Goal: Information Seeking & Learning: Obtain resource

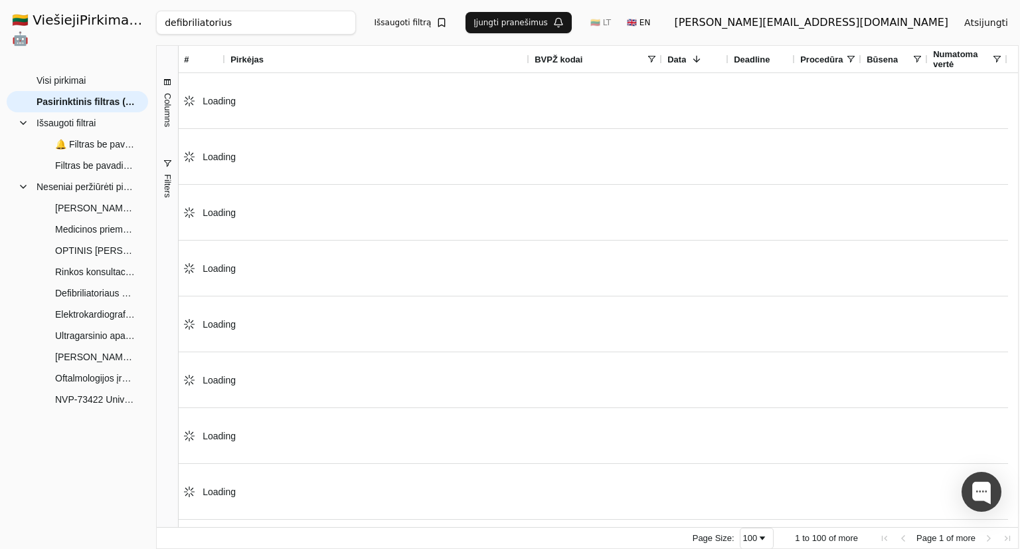
click at [345, 38] on div "defibriliatorius Ieškoti Išsaugoti filtrą Įjungti pranešimus 🇱🇹 LT 🇬🇧 EN [EMAIL…" at bounding box center [587, 22] width 863 height 45
click at [345, 28] on input "defibriliatorius" at bounding box center [255, 23] width 199 height 24
type input "fundus kamera"
click button "Ieškoti" at bounding box center [471, 23] width 52 height 24
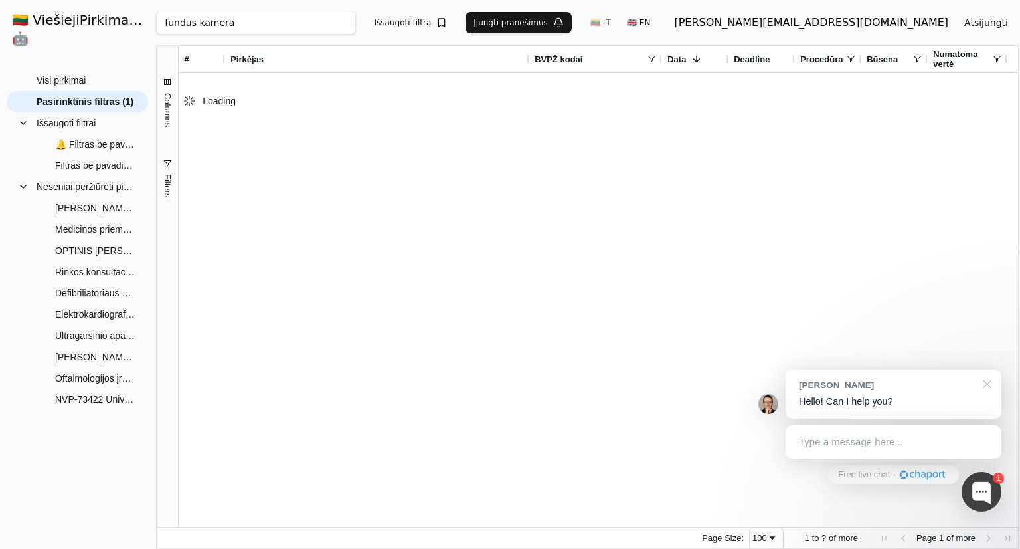
click at [988, 387] on div at bounding box center [985, 382] width 33 height 27
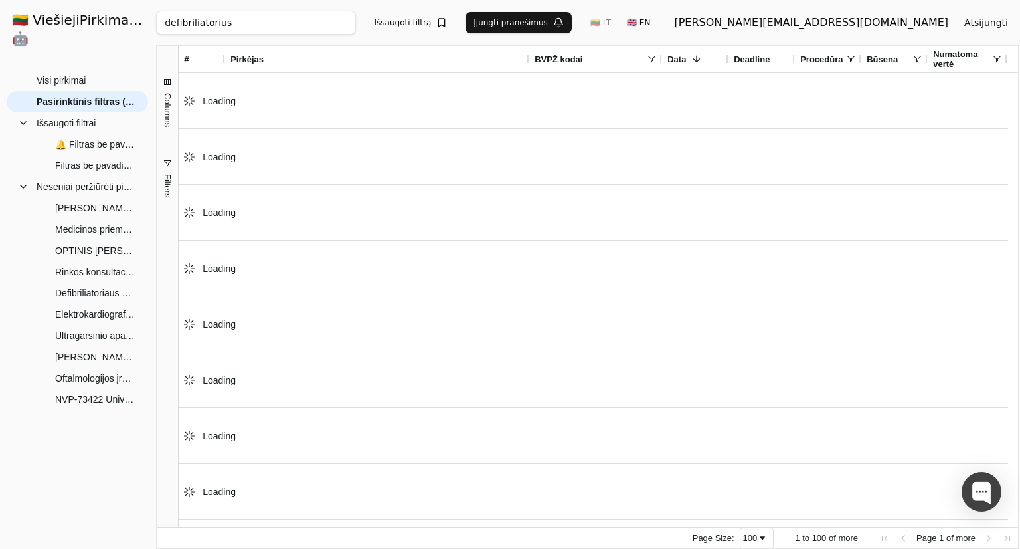
drag, startPoint x: 383, startPoint y: 41, endPoint x: 385, endPoint y: 33, distance: 7.8
click at [383, 40] on div "defibriliatorius Ieškoti Išsaugoti filtrą Įjungti pranešimus 🇱🇹 LT 🇬🇧 EN [EMAIL…" at bounding box center [587, 22] width 863 height 45
click at [355, 31] on input "defibriliatorius" at bounding box center [255, 23] width 199 height 24
paste input "Bepilotis orlaivi"
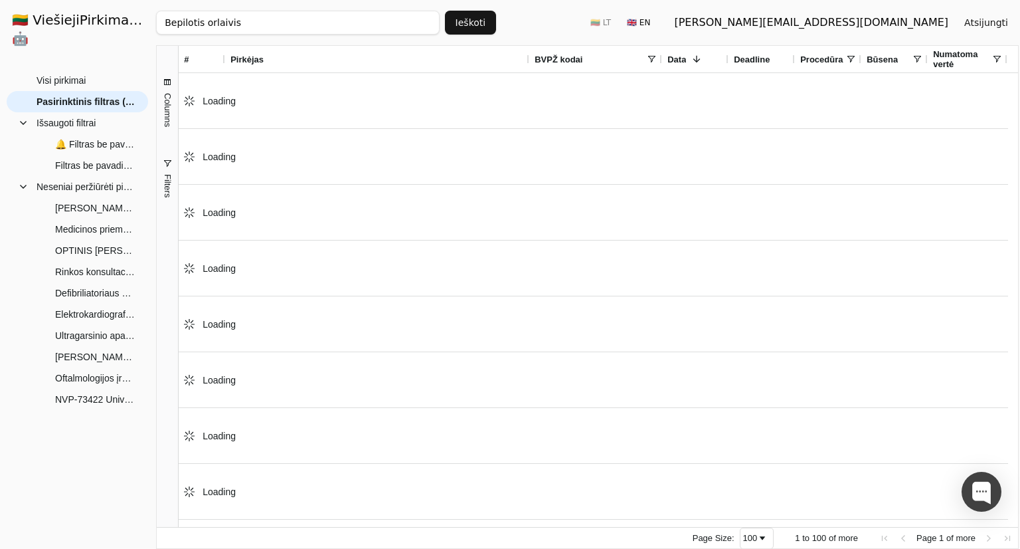
type input "Bepilotis orlaivis"
click at [468, 25] on button "Ieškoti" at bounding box center [471, 23] width 52 height 24
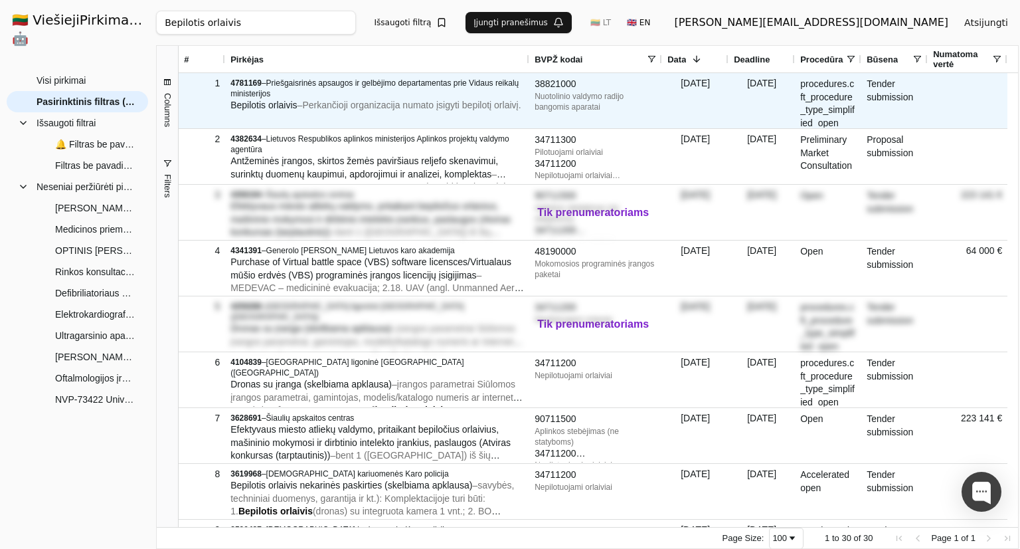
click at [311, 103] on span "– Perkančioji organizacija numato įsigyti bepilotį orlaivį." at bounding box center [410, 105] width 224 height 11
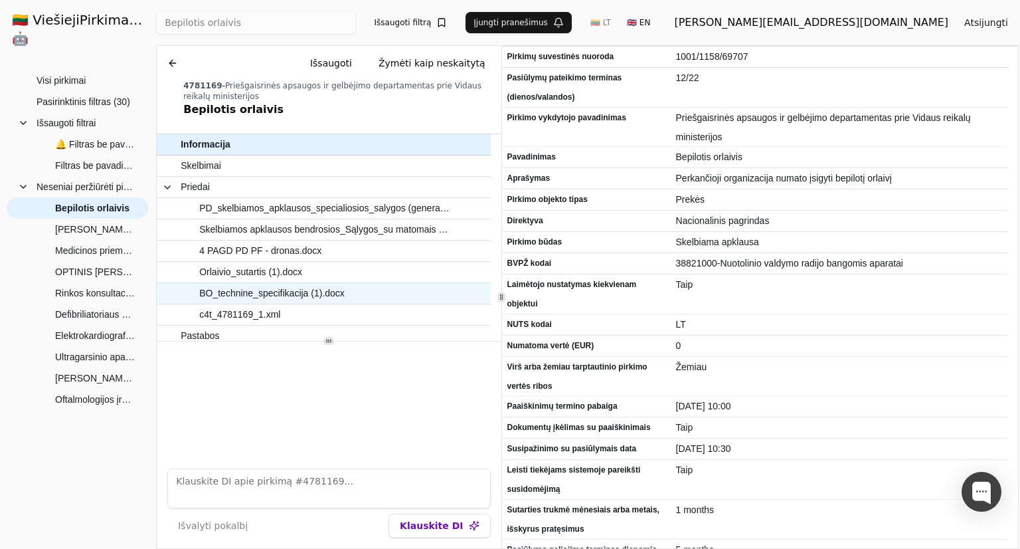
click at [282, 285] on span "BO_technine_specifikacija (1).docx" at bounding box center [271, 293] width 145 height 19
